Goal: Task Accomplishment & Management: Manage account settings

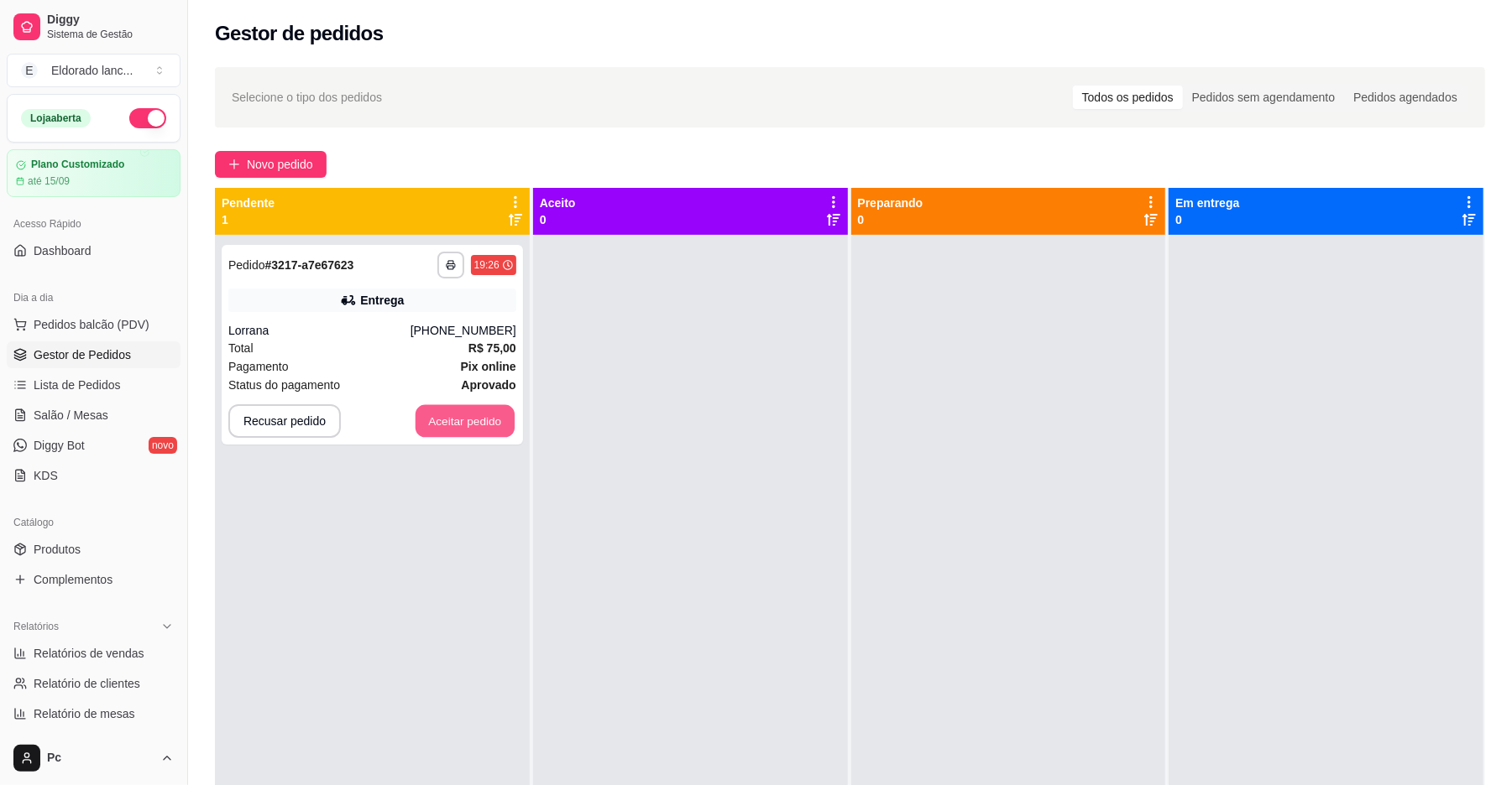
click at [458, 411] on button "Aceitar pedido" at bounding box center [465, 421] width 99 height 33
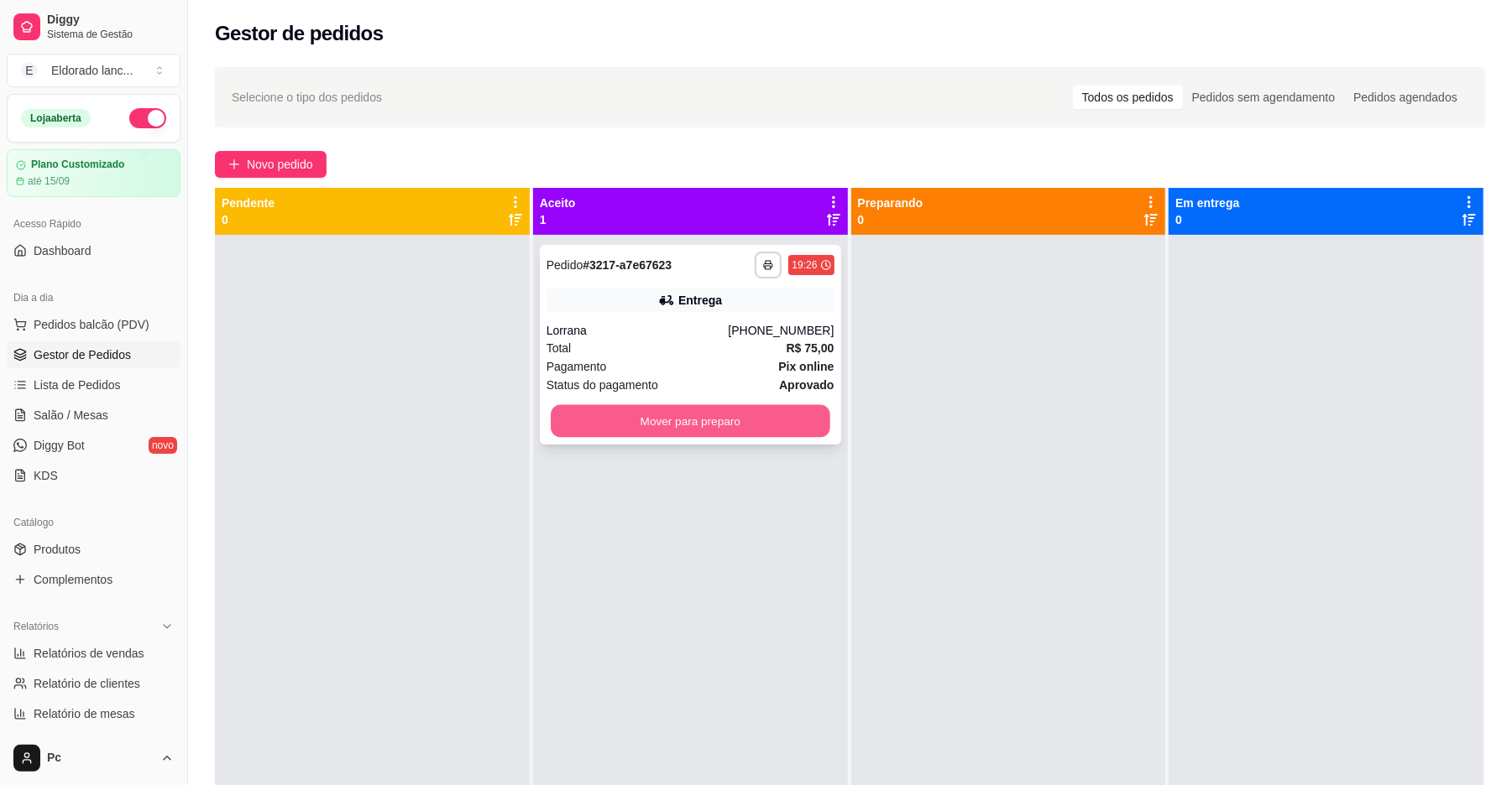
click at [662, 417] on button "Mover para preparo" at bounding box center [690, 421] width 279 height 33
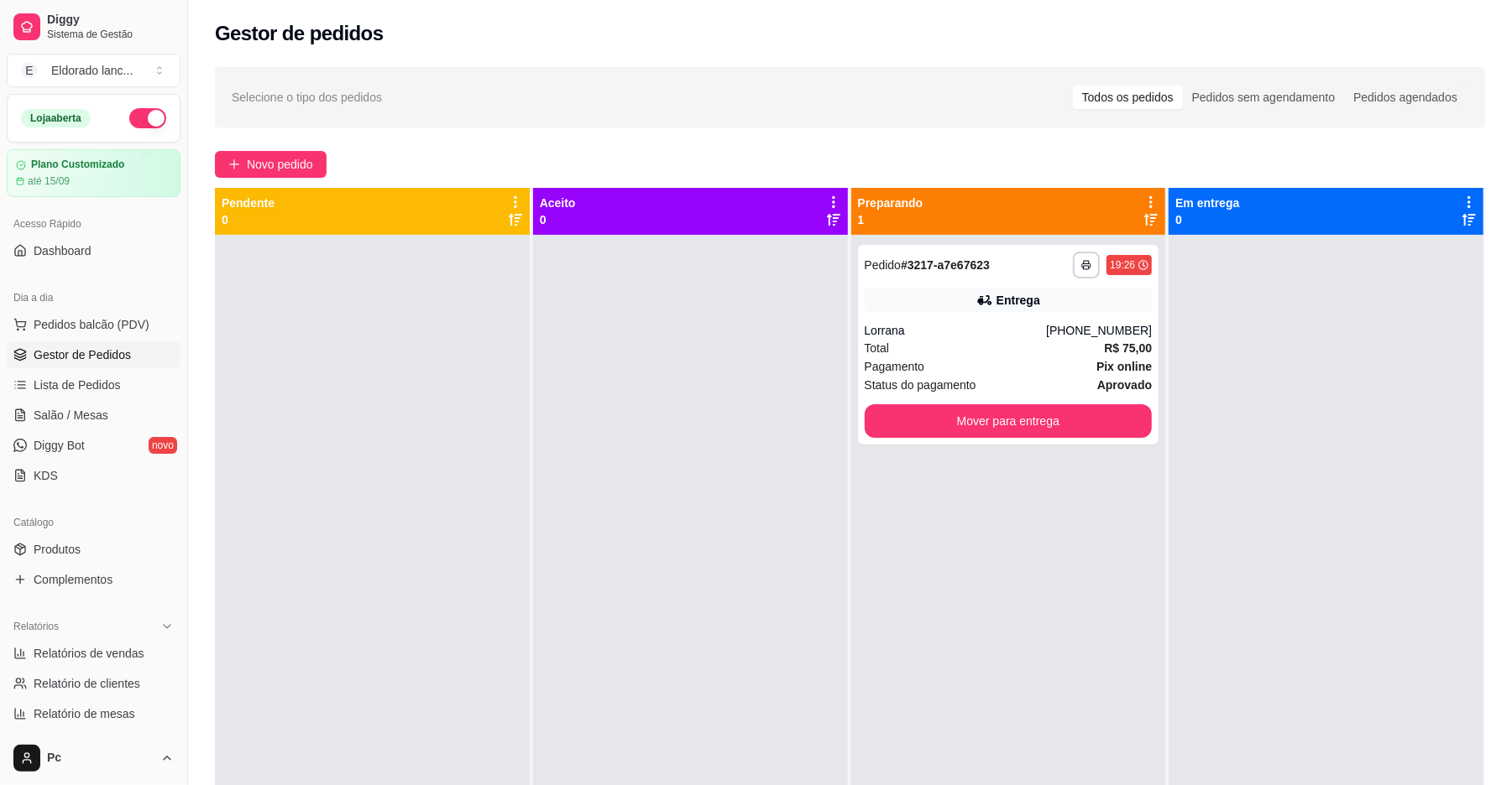
click at [663, 417] on div at bounding box center [691, 628] width 315 height 785
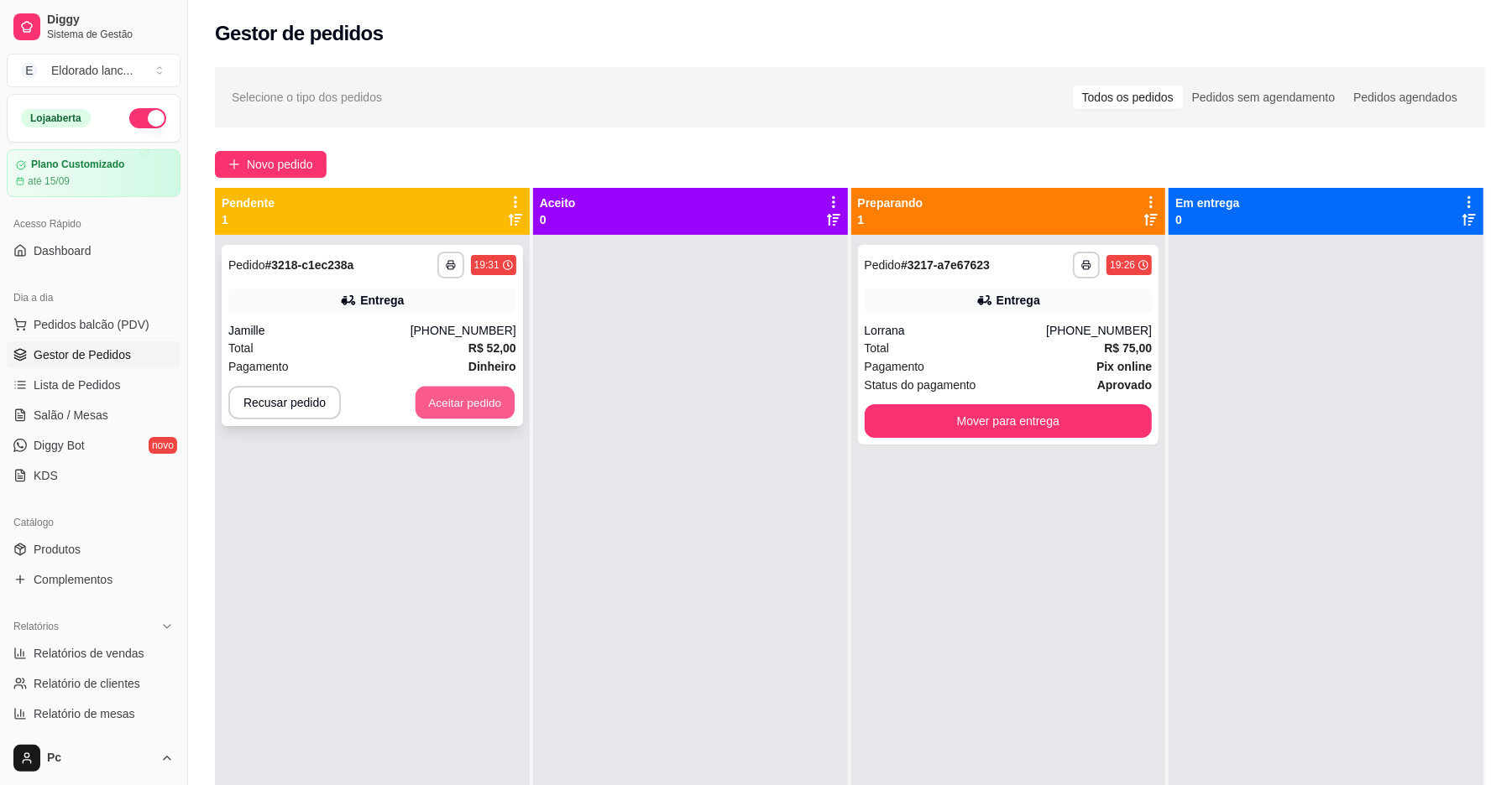
click at [508, 413] on button "Aceitar pedido" at bounding box center [465, 403] width 99 height 33
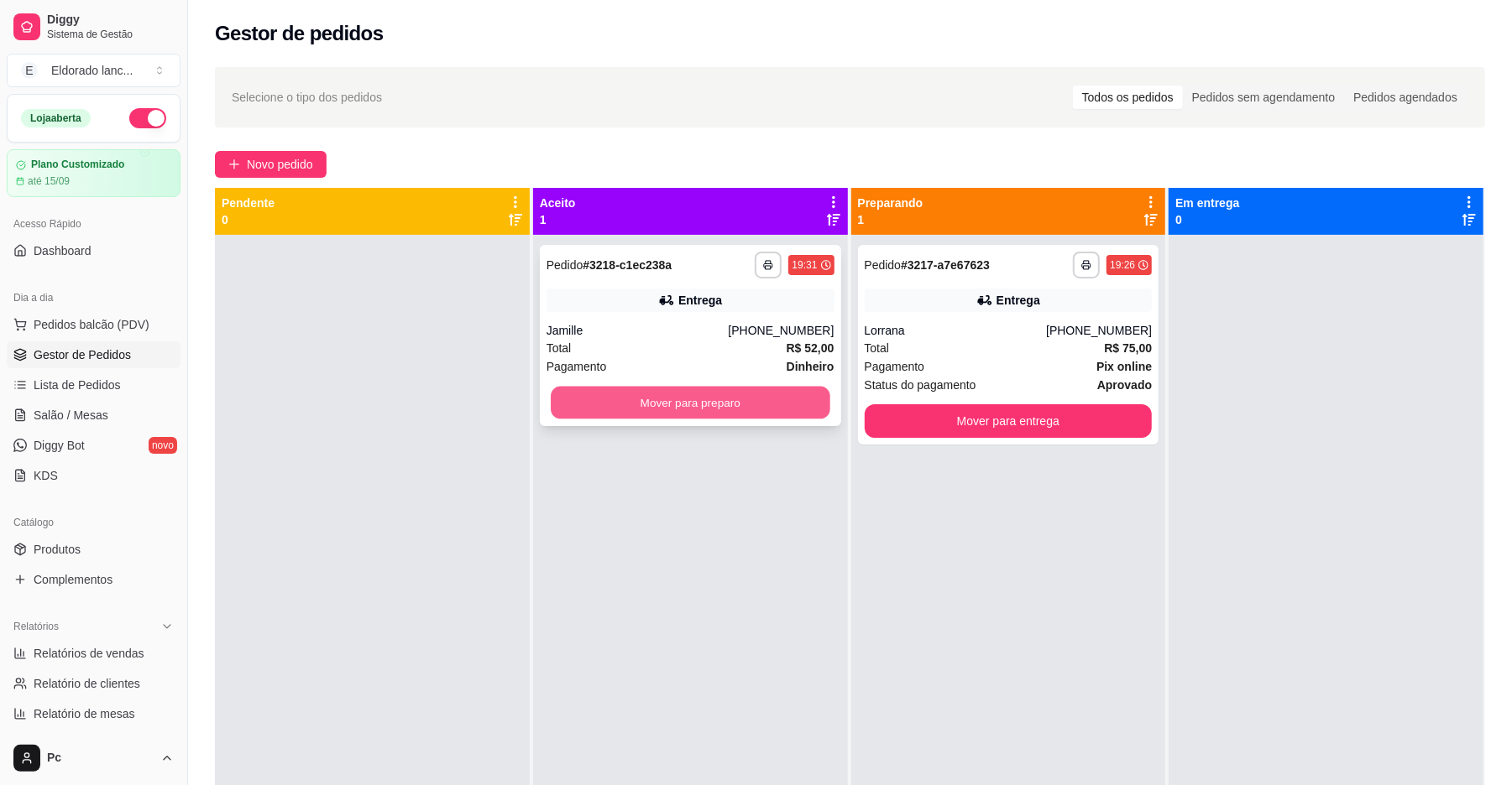
click at [709, 392] on button "Mover para preparo" at bounding box center [690, 403] width 279 height 33
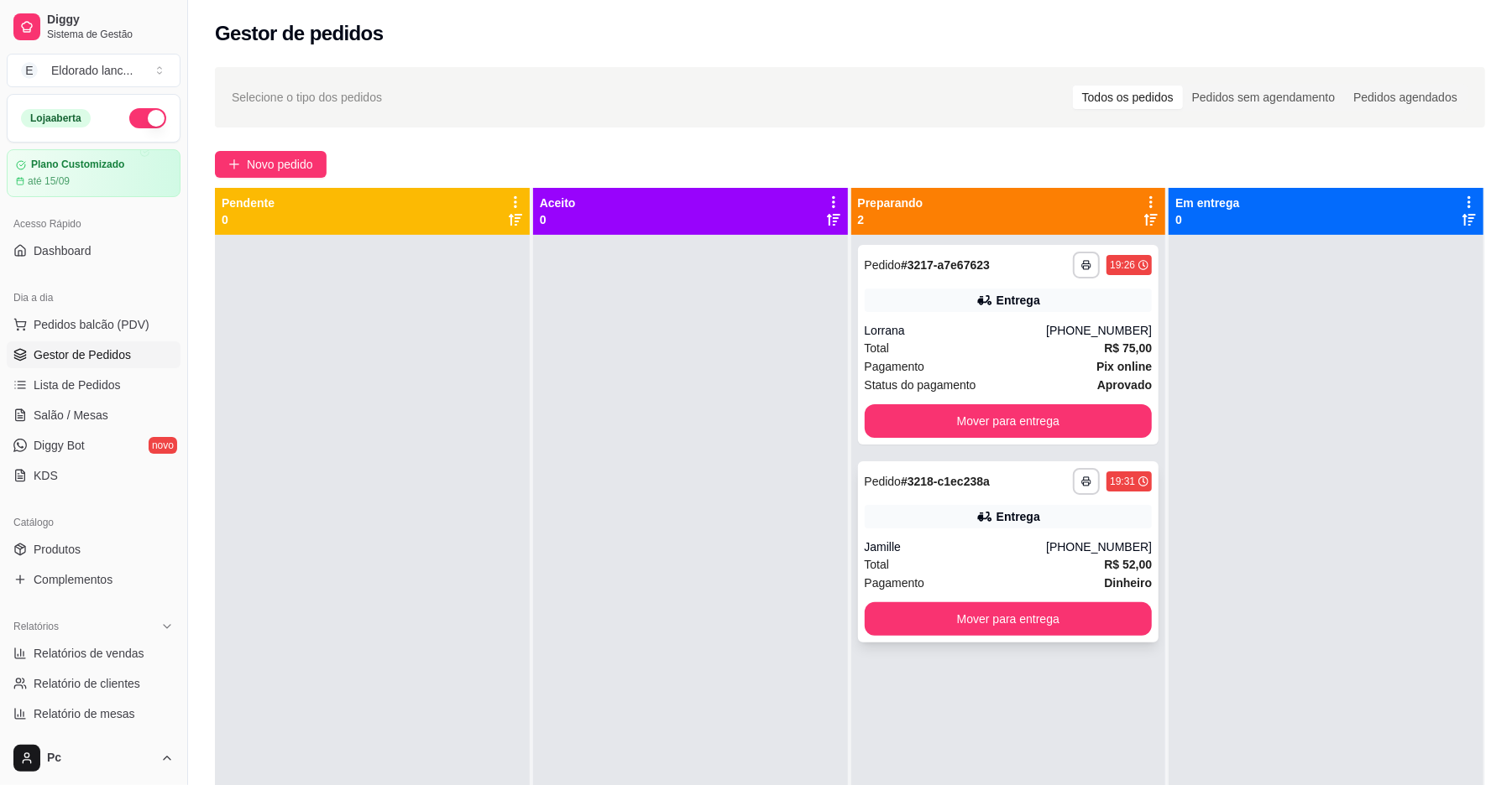
click at [997, 524] on div "Entrega" at bounding box center [1018, 516] width 43 height 16
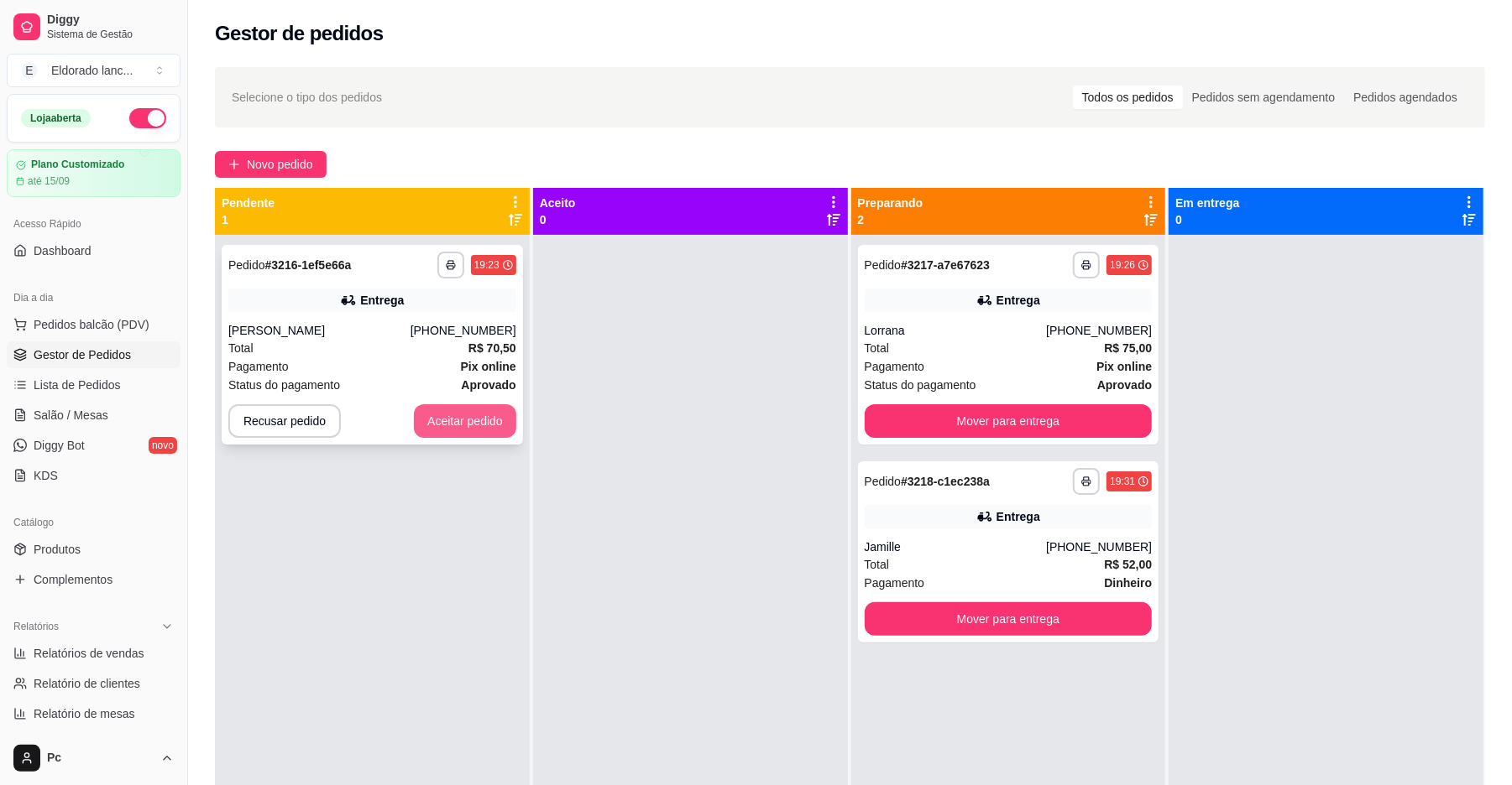
click at [488, 404] on button "Aceitar pedido" at bounding box center [465, 420] width 102 height 34
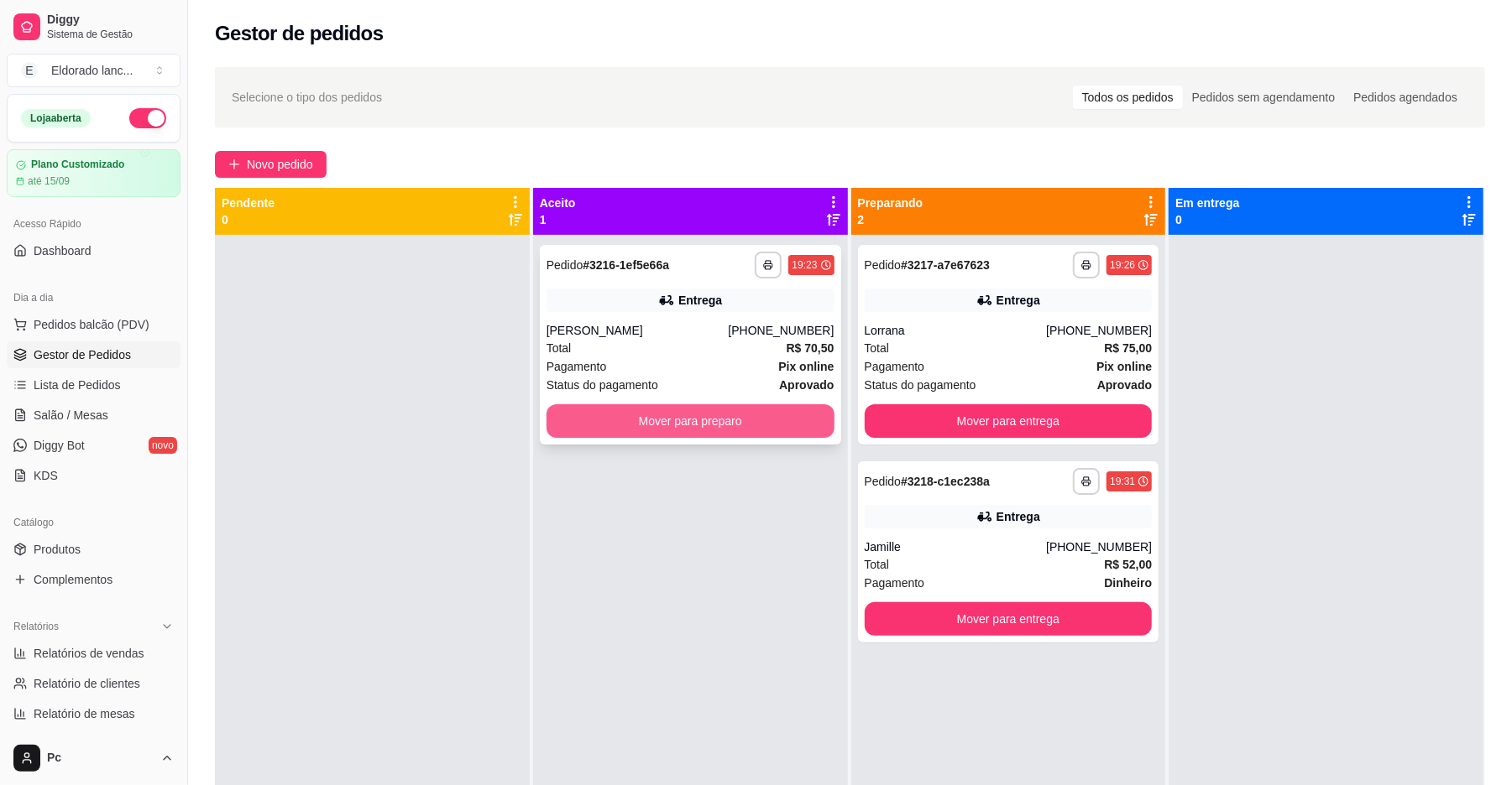
click at [694, 430] on button "Mover para preparo" at bounding box center [690, 420] width 288 height 34
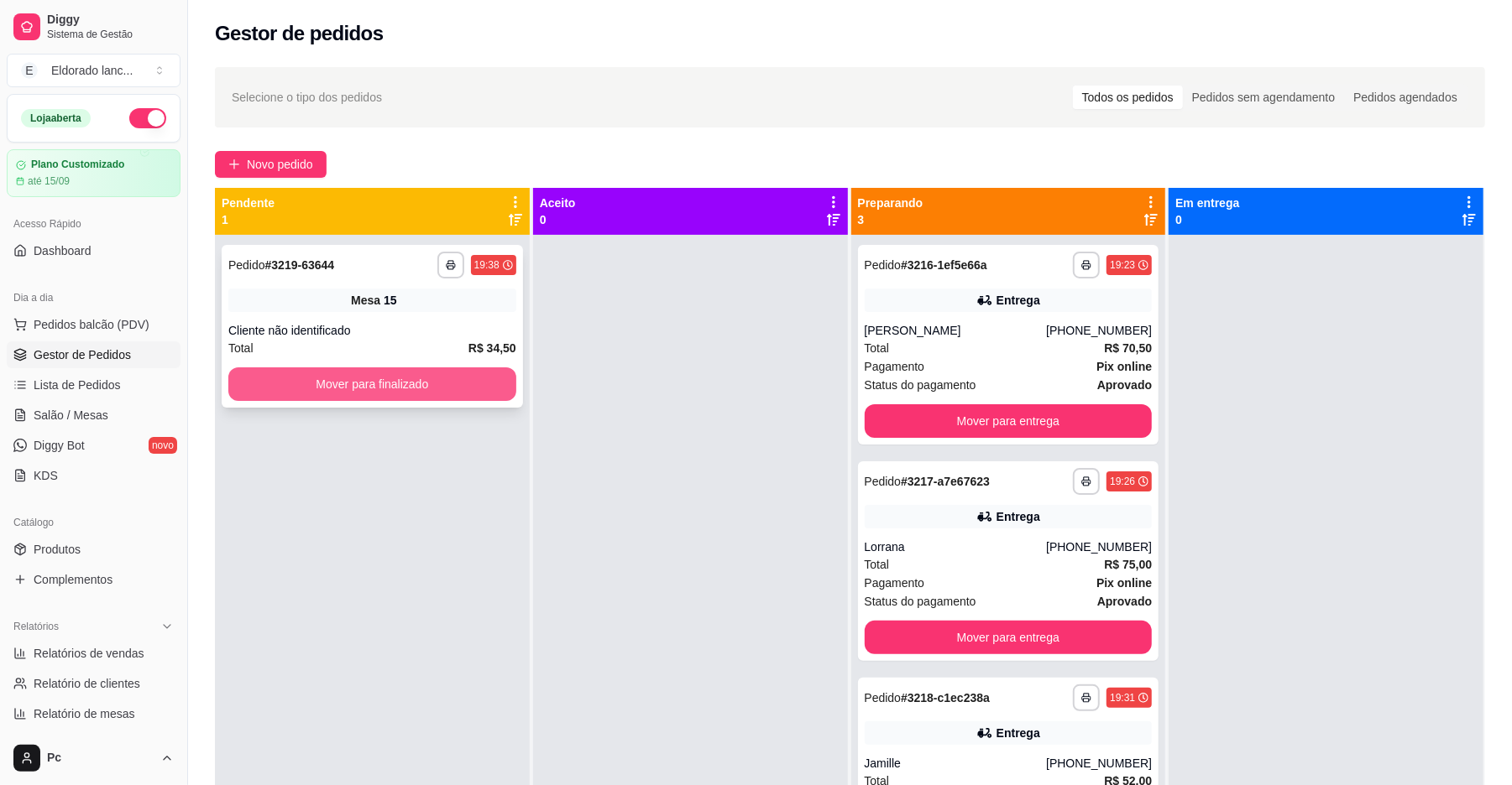
click at [465, 367] on button "Mover para finalizado" at bounding box center [372, 384] width 288 height 34
click at [488, 373] on button "Mover para finalizado" at bounding box center [372, 384] width 288 height 34
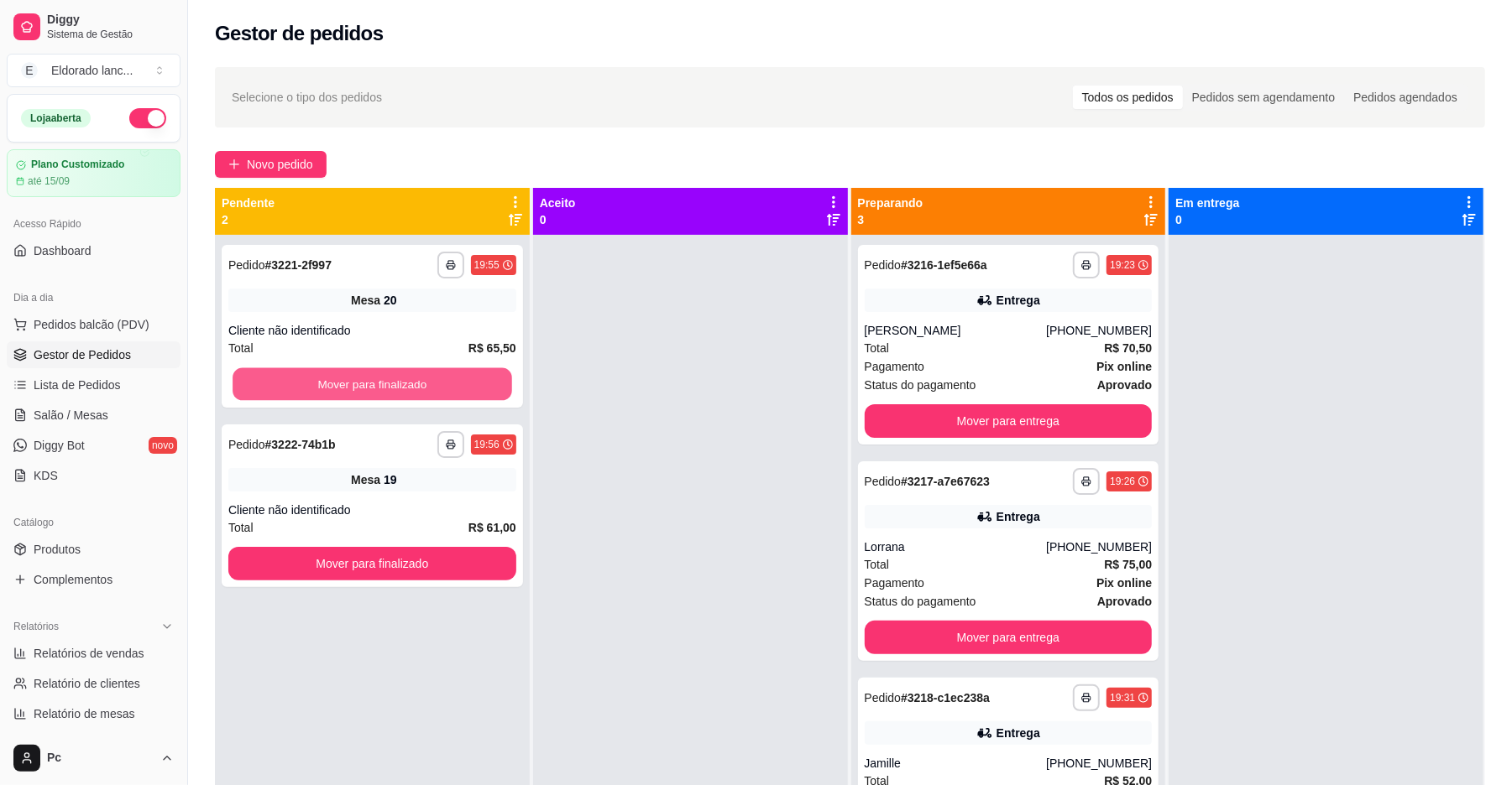
click at [488, 373] on button "Mover para finalizado" at bounding box center [371, 385] width 279 height 33
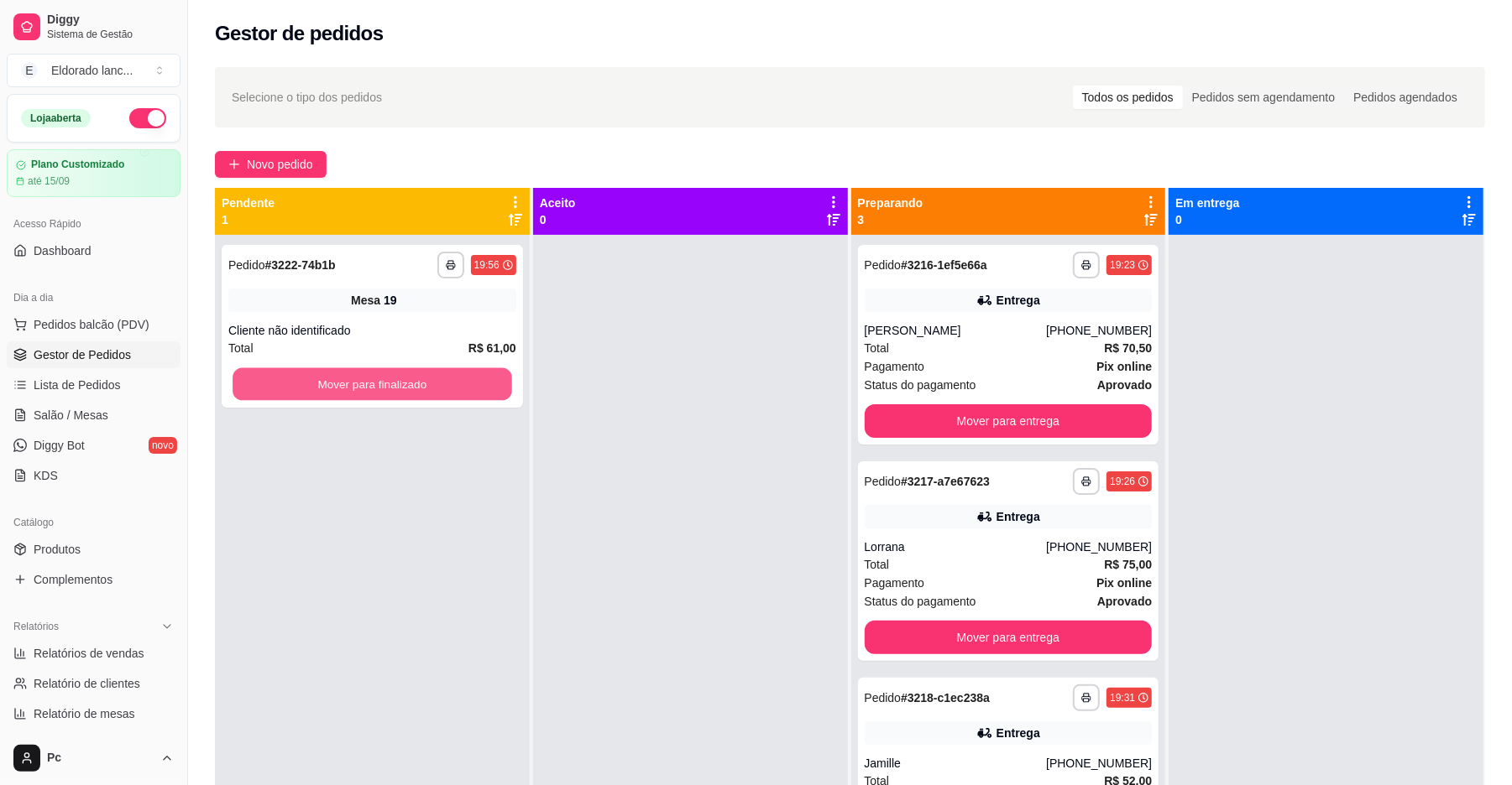
click at [488, 373] on button "Mover para finalizado" at bounding box center [371, 385] width 279 height 33
click at [488, 374] on button "Mover para finalizado" at bounding box center [372, 384] width 288 height 34
click at [488, 374] on button "Mover para finalizado" at bounding box center [371, 385] width 279 height 33
